Goal: Transaction & Acquisition: Subscribe to service/newsletter

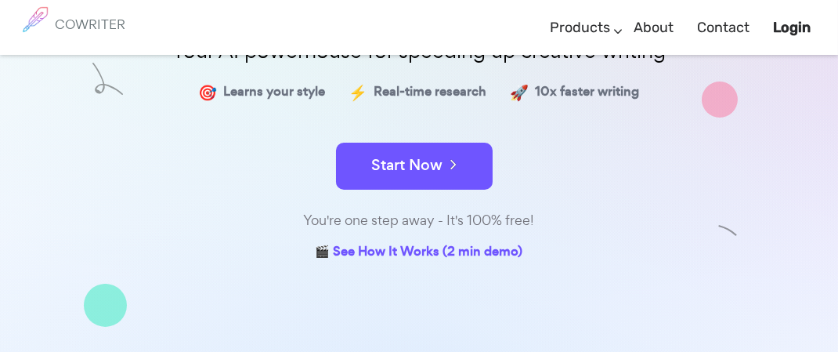
scroll to position [235, 0]
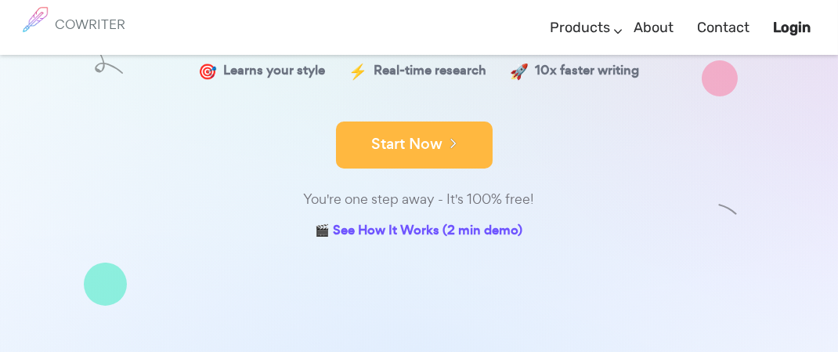
click at [447, 134] on button "Start Now" at bounding box center [414, 144] width 157 height 47
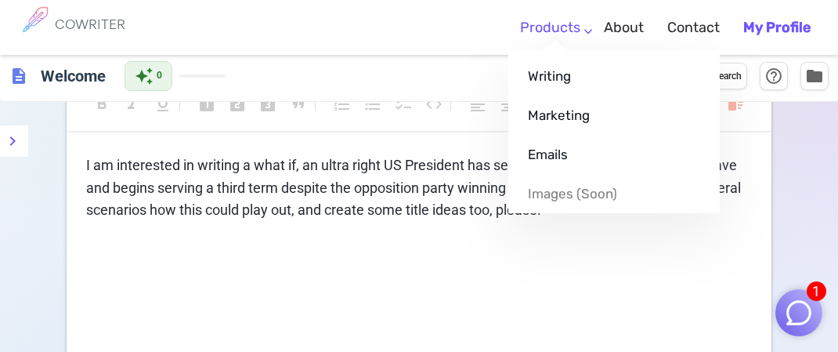
scroll to position [78, 0]
